Goal: Check status: Check status

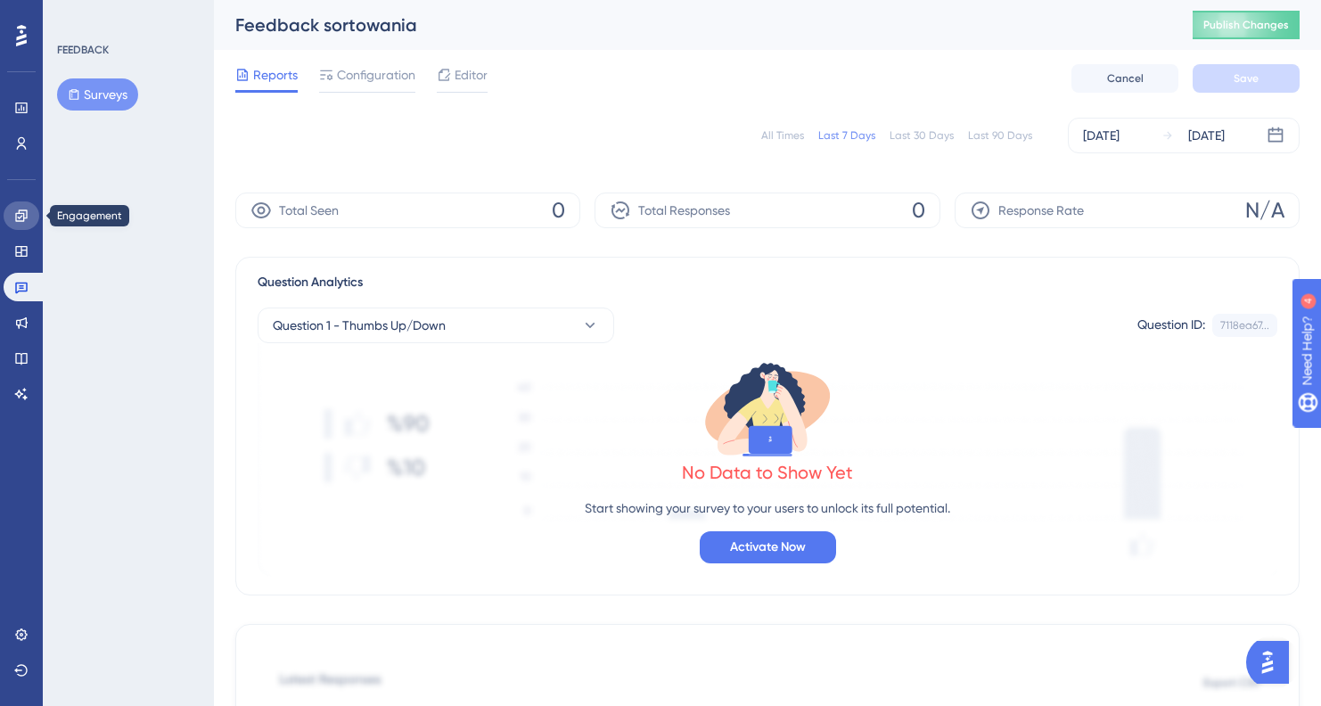
click at [20, 226] on link at bounding box center [22, 216] width 36 height 29
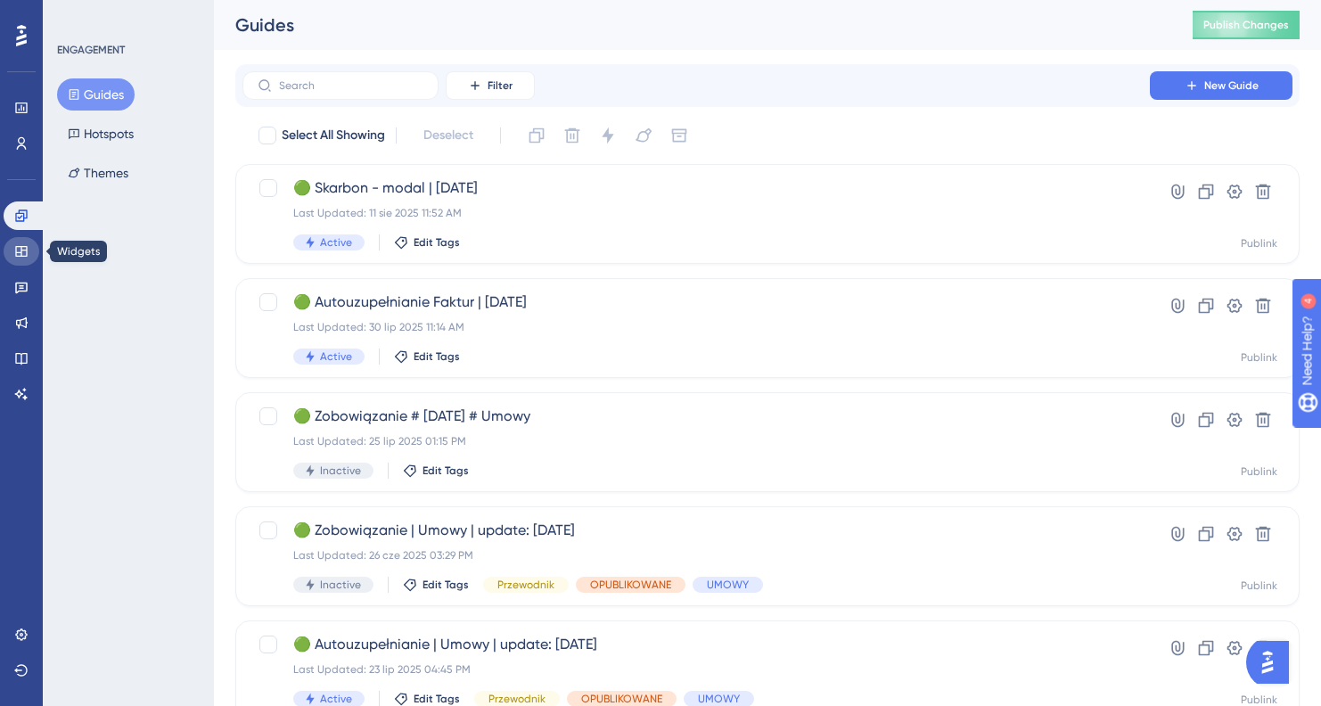
click at [23, 244] on icon at bounding box center [21, 251] width 14 height 14
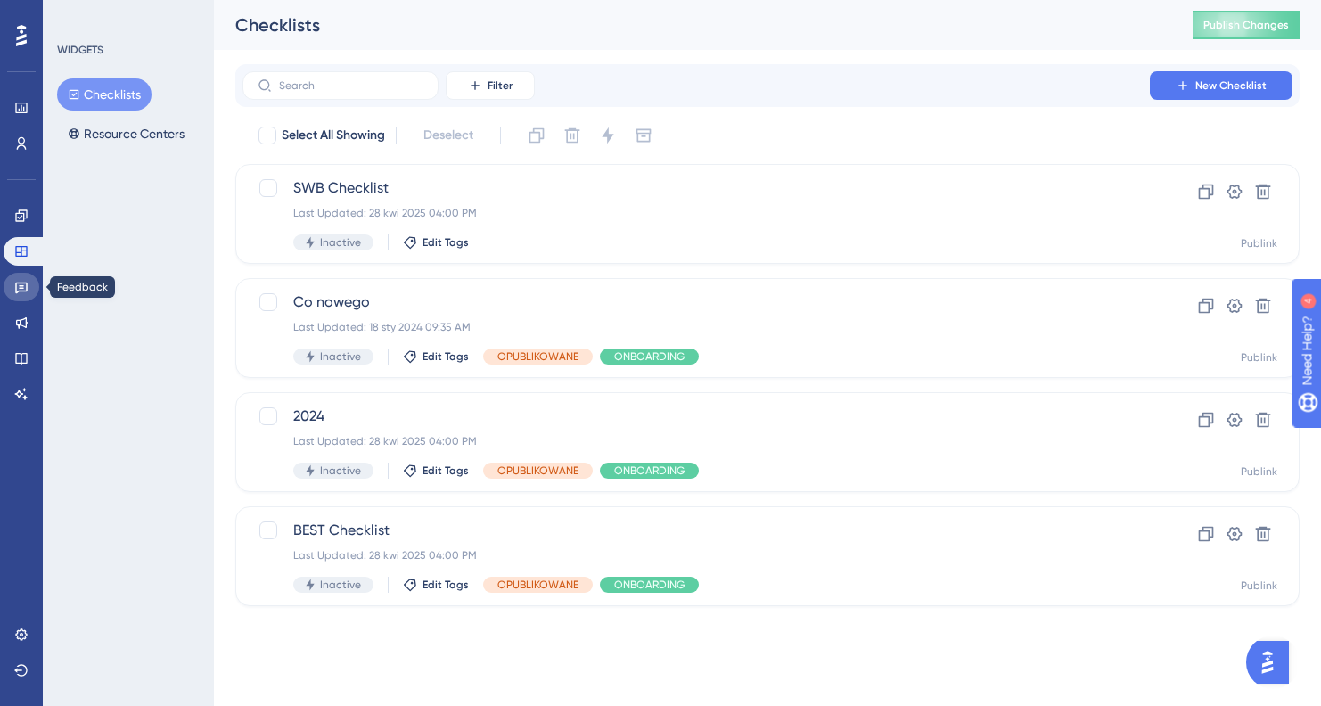
click at [24, 276] on link at bounding box center [22, 287] width 36 height 29
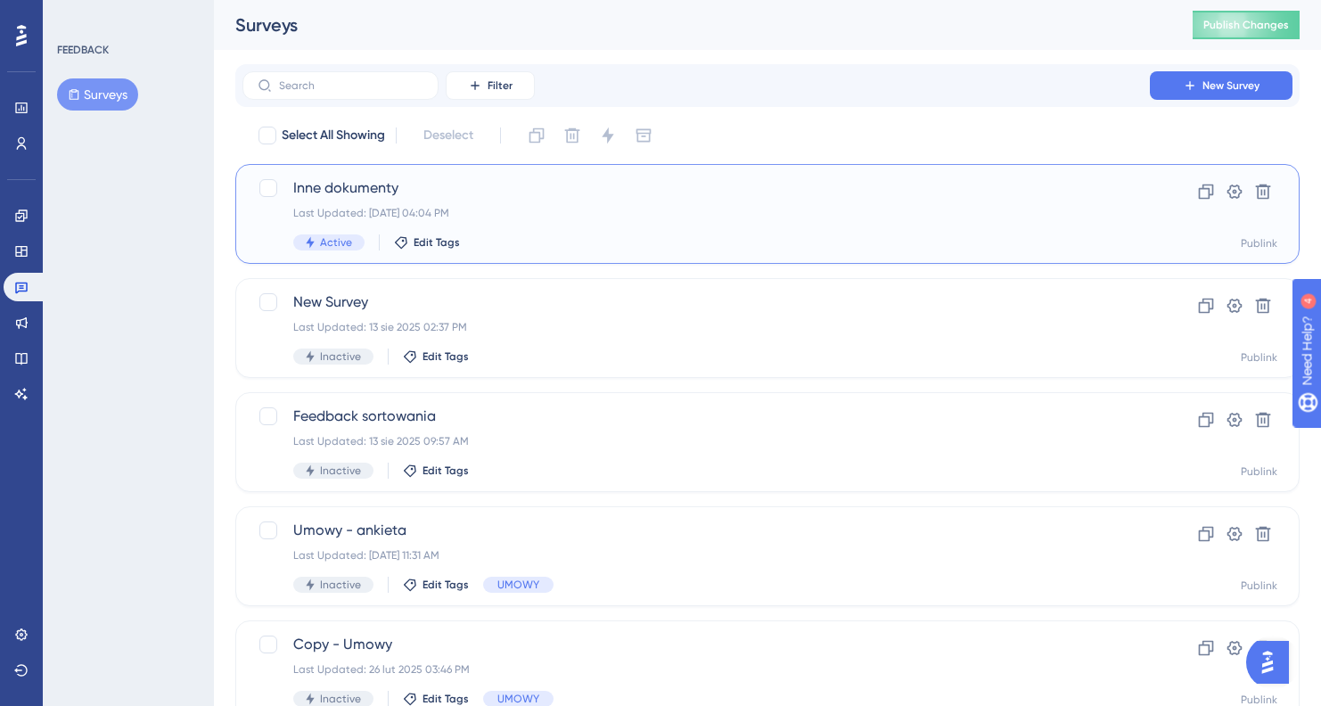
click at [630, 219] on div "Last Updated: 19 sie 2025 04:04 PM" at bounding box center [696, 213] width 806 height 14
